Goal: Transaction & Acquisition: Purchase product/service

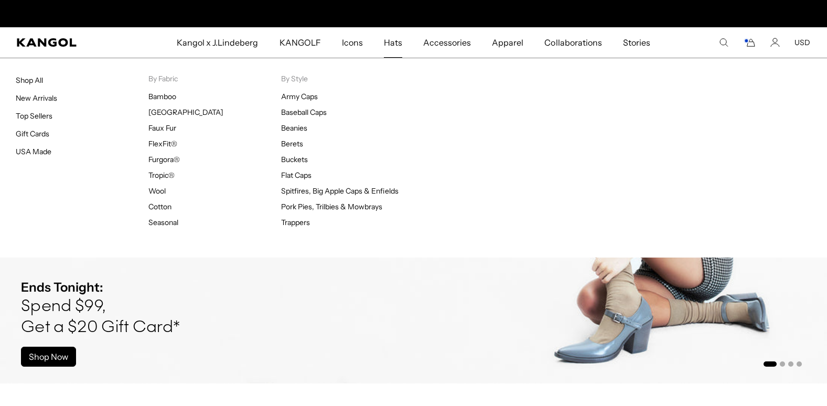
scroll to position [0, 216]
click at [394, 42] on span "Hats" at bounding box center [393, 42] width 18 height 30
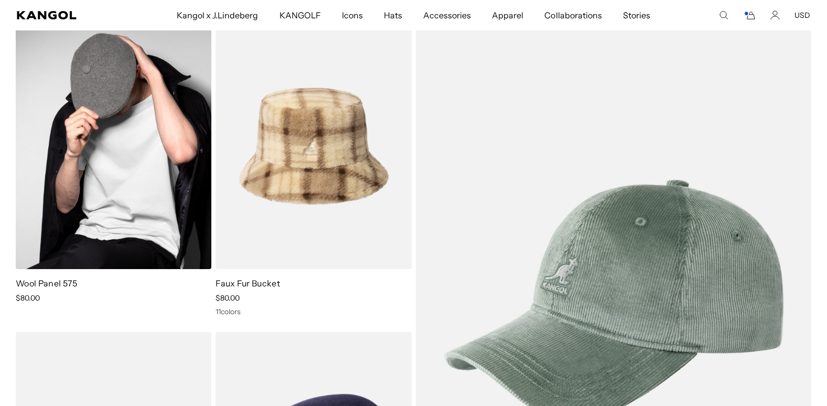
click at [60, 284] on link "Wool Panel 575" at bounding box center [46, 283] width 61 height 10
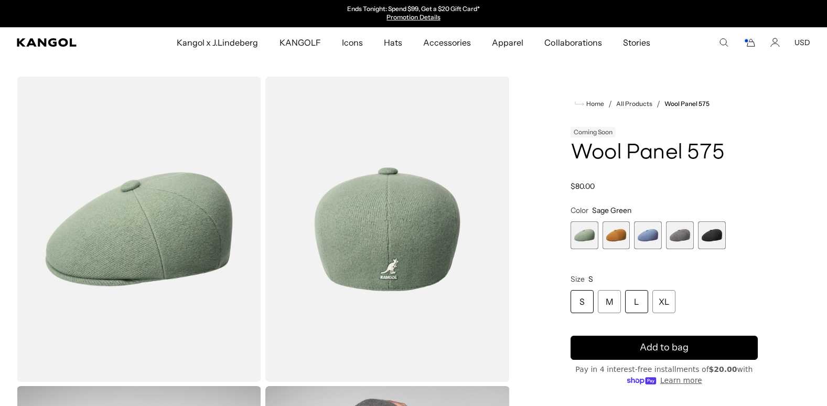
click at [633, 298] on div "L" at bounding box center [636, 301] width 23 height 23
click at [680, 232] on span "4 of 5" at bounding box center [680, 235] width 28 height 28
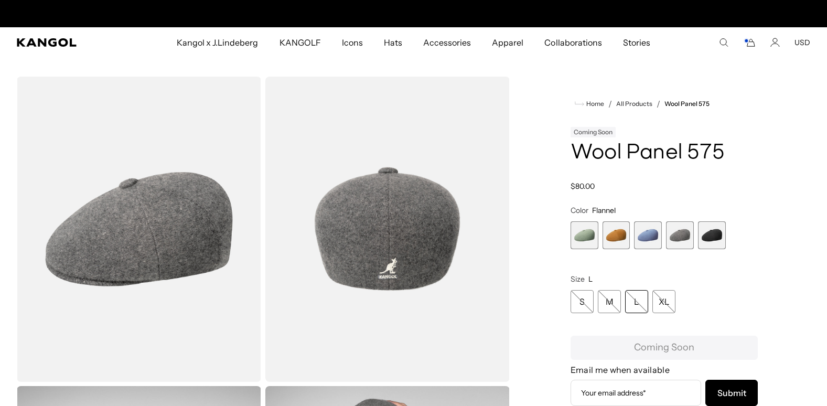
scroll to position [0, 216]
click at [645, 232] on span "3 of 5" at bounding box center [648, 235] width 28 height 28
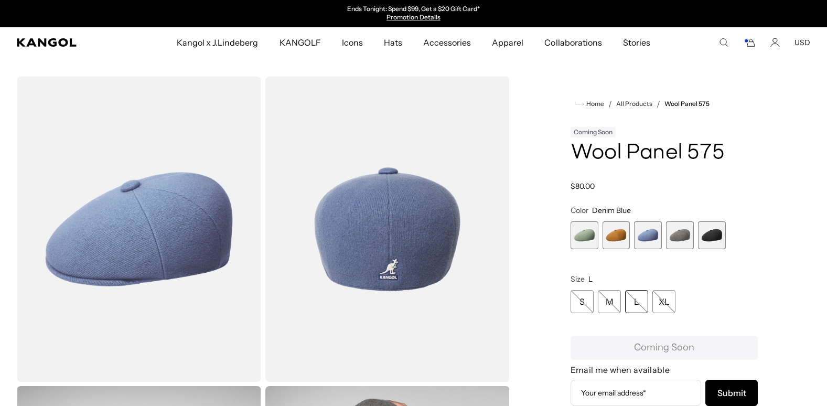
click at [618, 232] on span "2 of 5" at bounding box center [616, 235] width 28 height 28
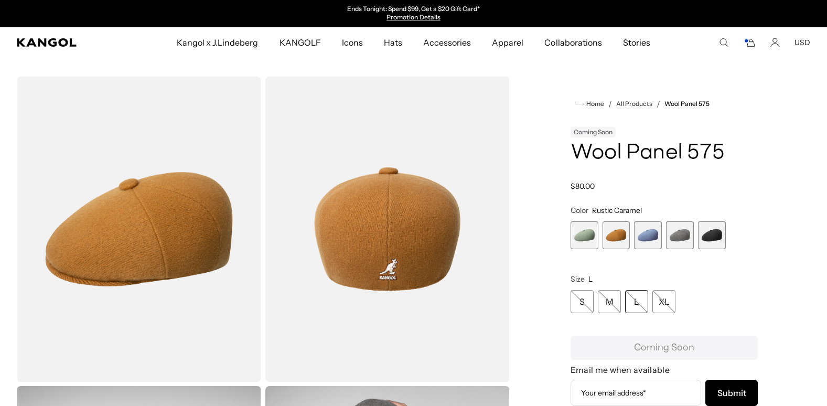
click at [580, 232] on span "1 of 5" at bounding box center [584, 235] width 28 height 28
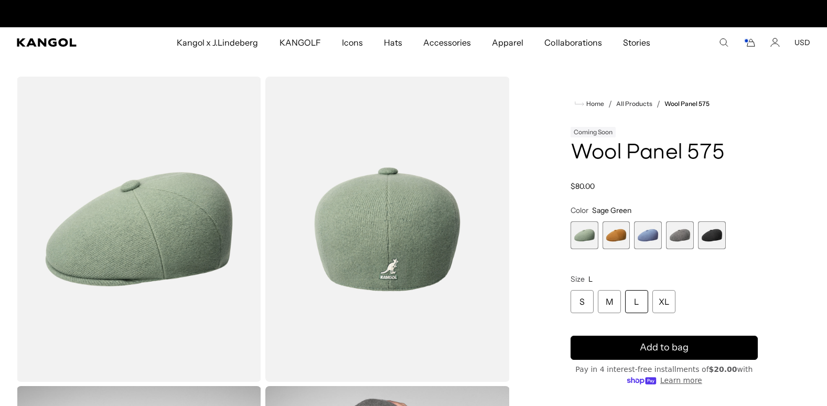
scroll to position [0, 216]
click at [648, 233] on span "3 of 5" at bounding box center [648, 235] width 28 height 28
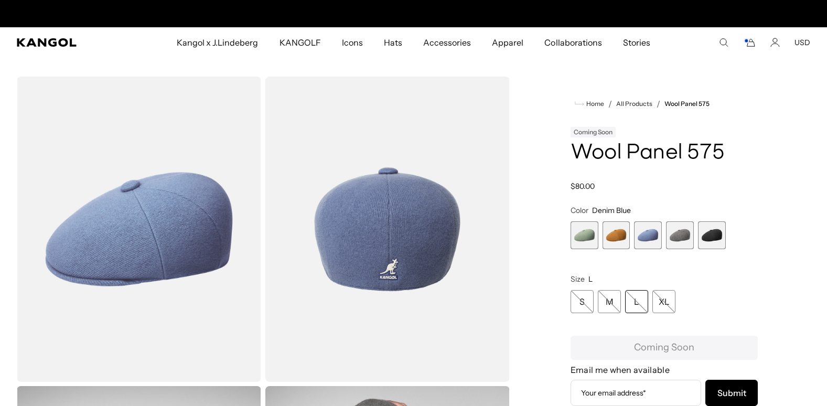
scroll to position [0, 216]
click at [681, 233] on span "4 of 5" at bounding box center [680, 235] width 28 height 28
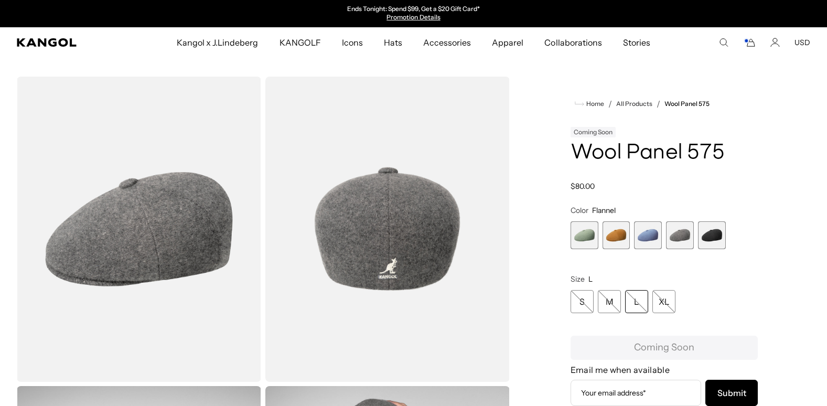
click at [713, 232] on span "5 of 5" at bounding box center [712, 235] width 28 height 28
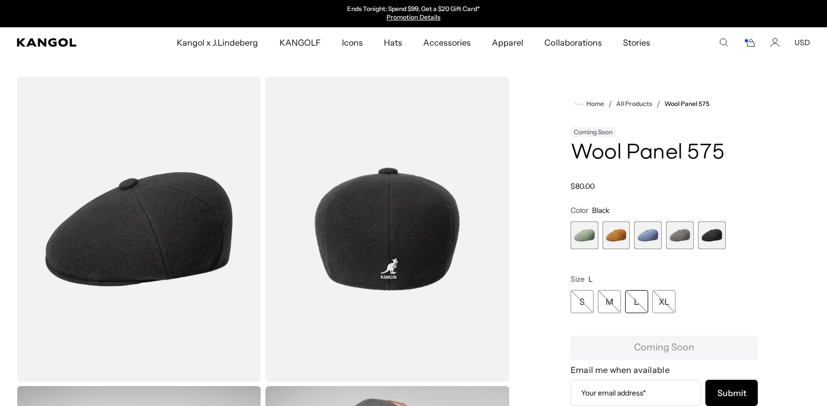
click at [532, 89] on div "Home / All Products / Wool Panel 575 Coming Soon Wool Panel 575 Regular price $…" at bounding box center [664, 384] width 292 height 615
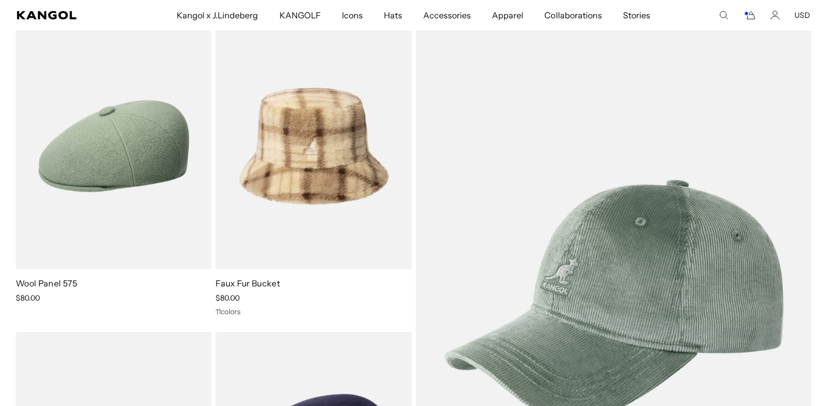
scroll to position [0, 216]
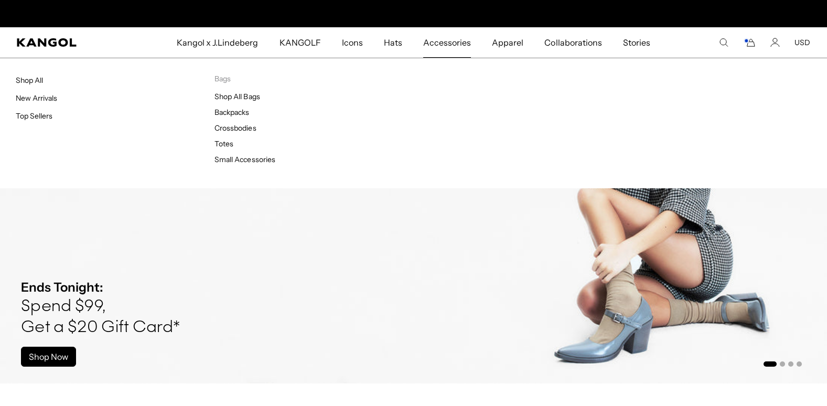
scroll to position [0, 216]
click at [438, 41] on span "Accessories" at bounding box center [447, 42] width 48 height 30
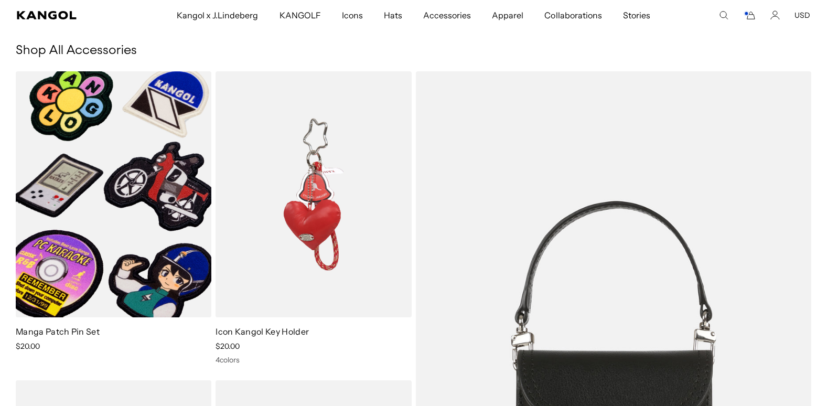
scroll to position [0, 216]
